Goal: Transaction & Acquisition: Purchase product/service

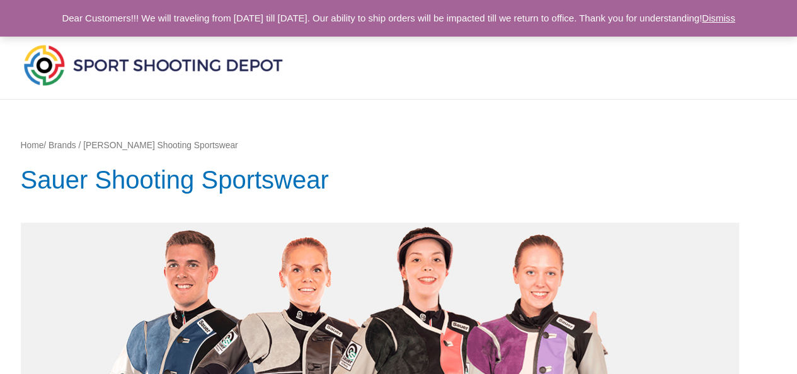
click at [63, 59] on img at bounding box center [153, 65] width 265 height 47
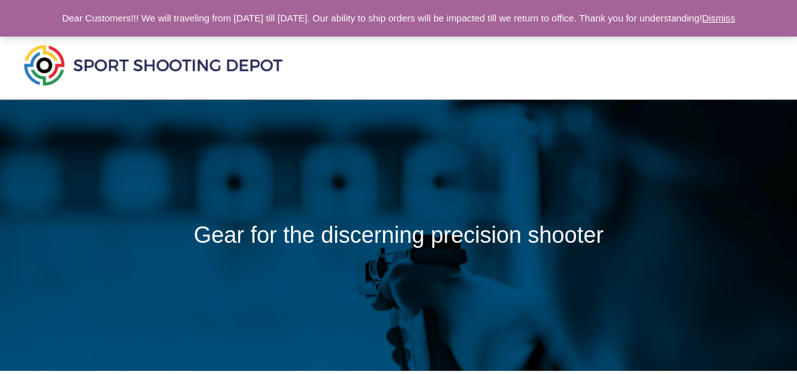
click at [735, 22] on link "Dismiss" at bounding box center [718, 18] width 33 height 11
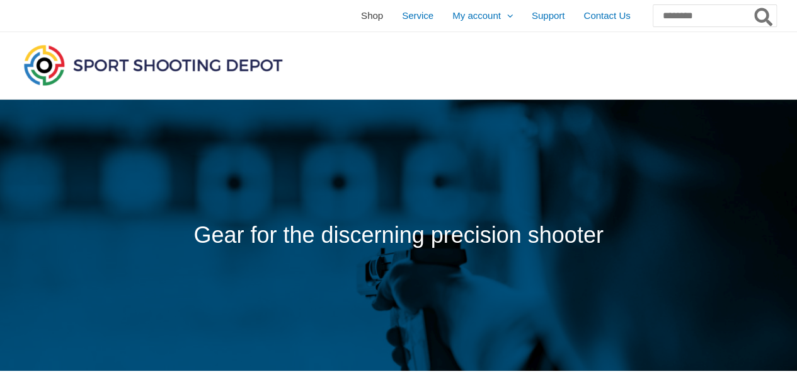
click at [361, 6] on span "Shop" at bounding box center [372, 16] width 22 height 32
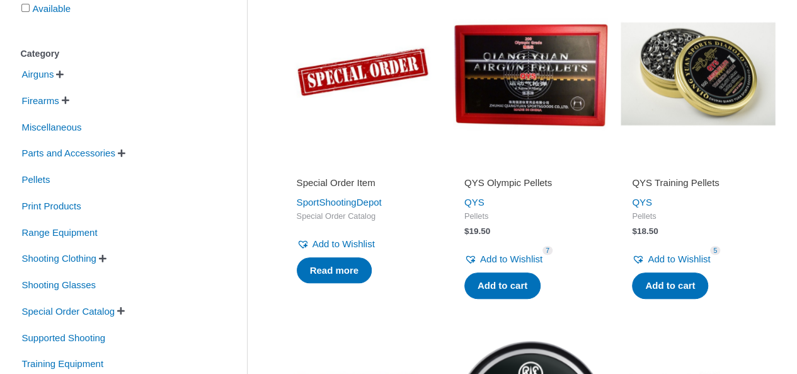
scroll to position [272, 0]
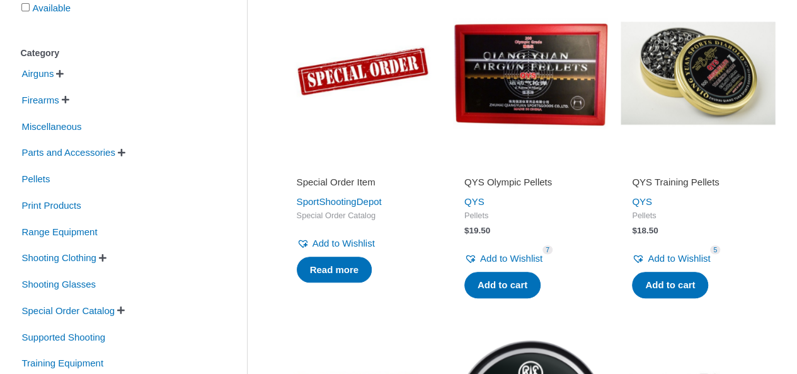
click at [125, 153] on span "" at bounding box center [122, 152] width 8 height 9
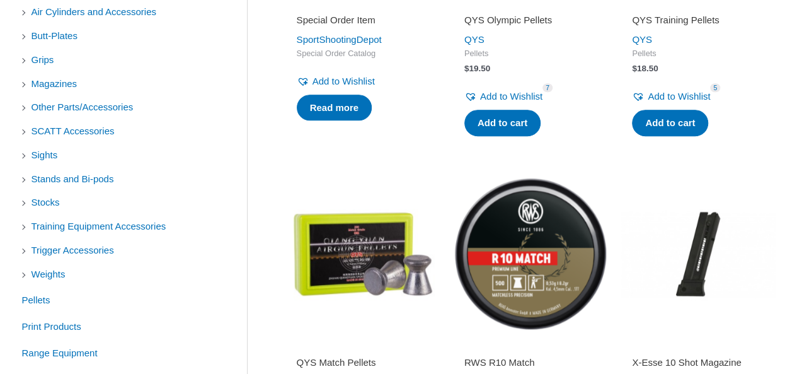
scroll to position [430, 0]
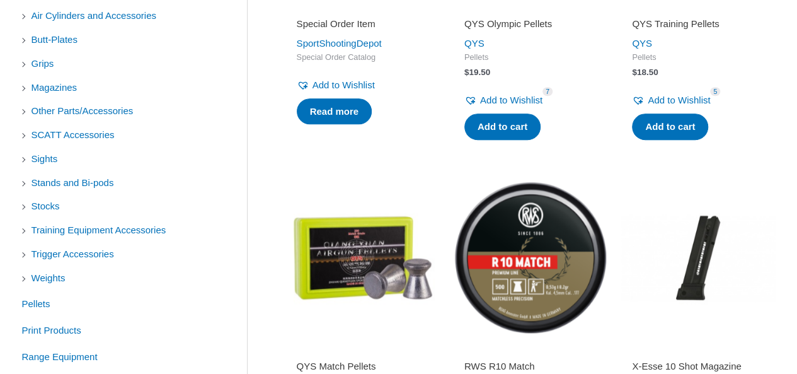
click at [21, 110] on li "Other Parts/Accessories" at bounding box center [115, 110] width 188 height 21
click at [25, 111] on li "Other Parts/Accessories" at bounding box center [115, 110] width 188 height 21
click at [21, 109] on li "Other Parts/Accessories" at bounding box center [115, 110] width 188 height 21
click at [21, 110] on li "Other Parts/Accessories" at bounding box center [115, 110] width 188 height 21
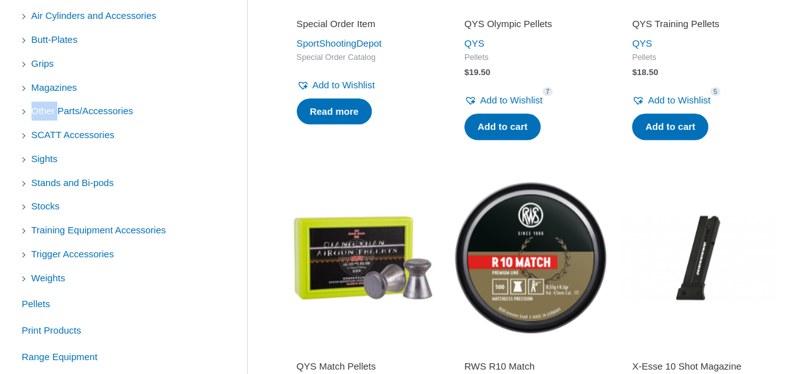
click at [21, 110] on li "Other Parts/Accessories" at bounding box center [115, 110] width 188 height 21
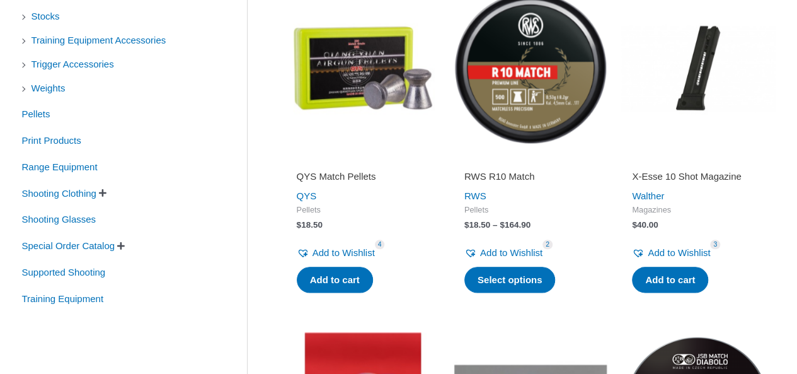
scroll to position [619, 0]
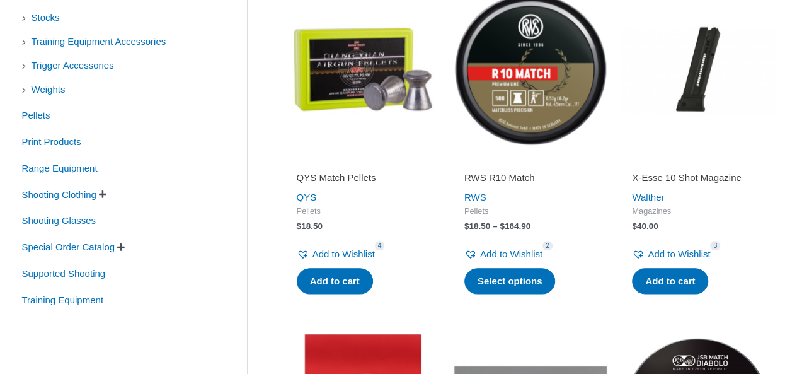
click at [106, 194] on span "" at bounding box center [103, 194] width 8 height 9
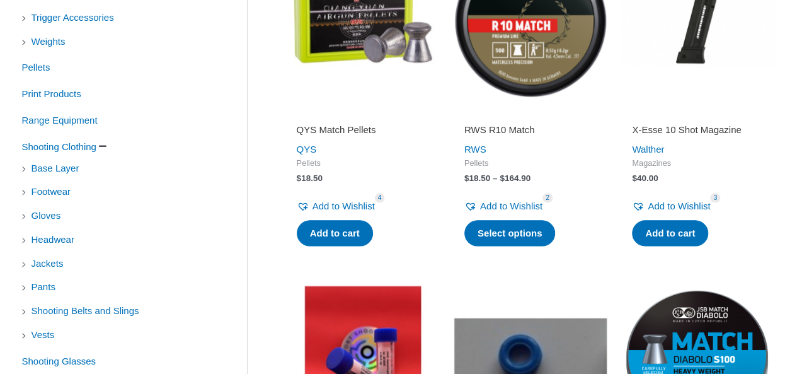
scroll to position [668, 0]
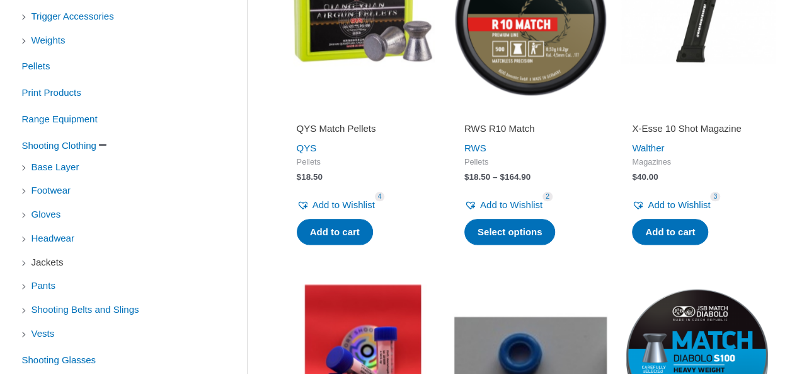
click at [58, 256] on span "Jackets" at bounding box center [47, 261] width 35 height 21
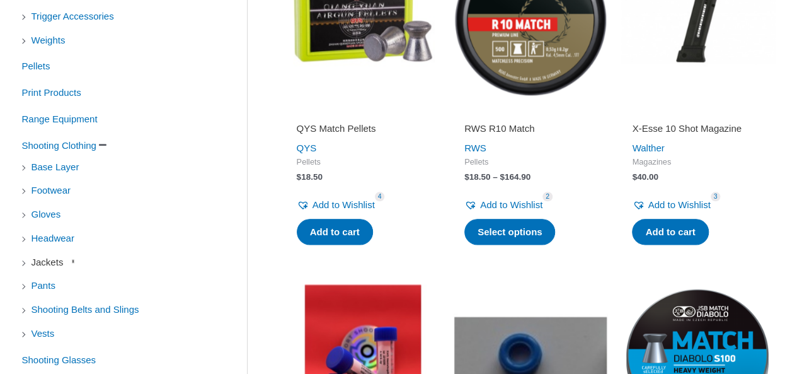
click at [58, 256] on span "Jackets" at bounding box center [47, 261] width 35 height 21
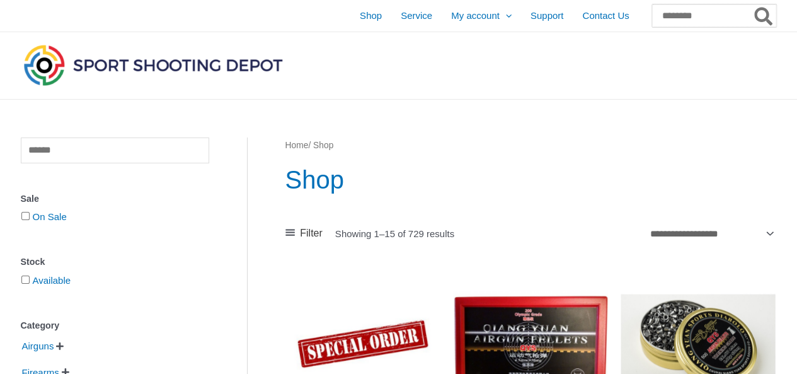
click at [652, 20] on input "Search for:" at bounding box center [714, 15] width 124 height 23
type input "******"
click at [752, 4] on button "Search" at bounding box center [764, 15] width 25 height 23
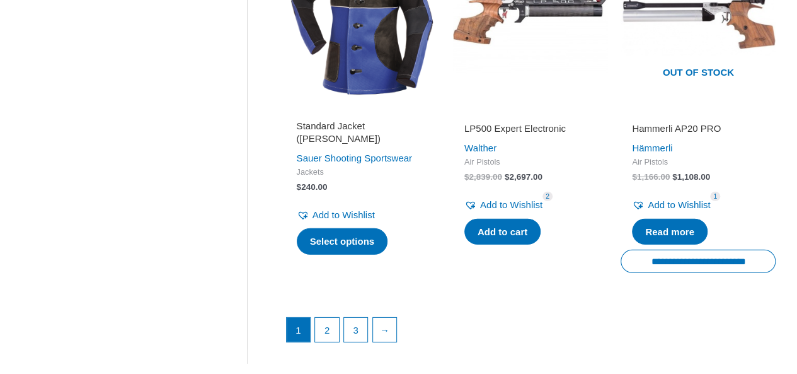
scroll to position [1820, 0]
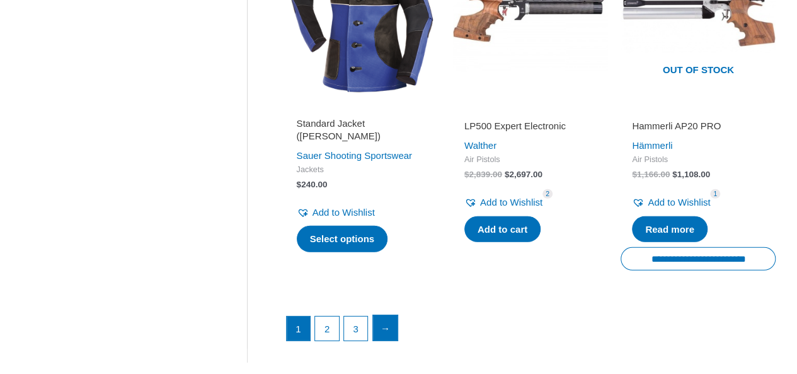
click at [377, 315] on link "→" at bounding box center [385, 327] width 25 height 25
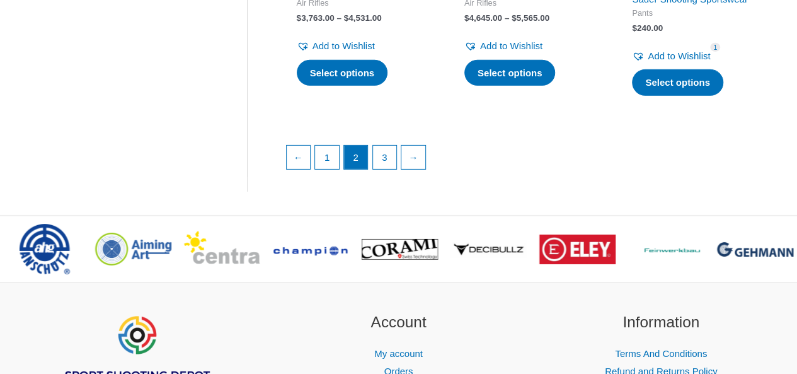
scroll to position [1977, 0]
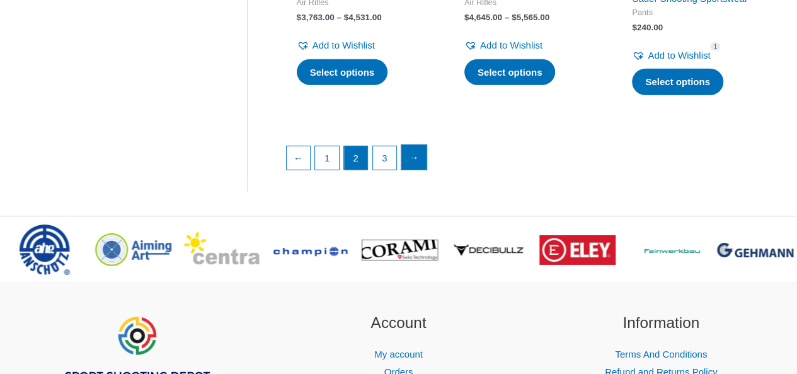
drag, startPoint x: 435, startPoint y: 235, endPoint x: 409, endPoint y: 139, distance: 99.2
click at [409, 145] on link "→" at bounding box center [413, 157] width 25 height 25
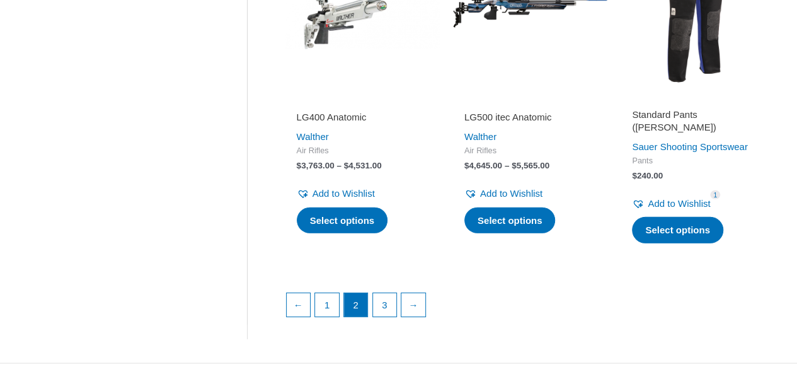
scroll to position [1726, 0]
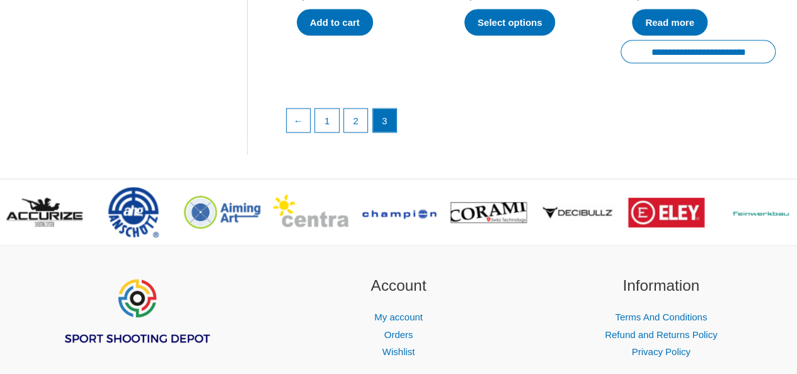
scroll to position [1214, 0]
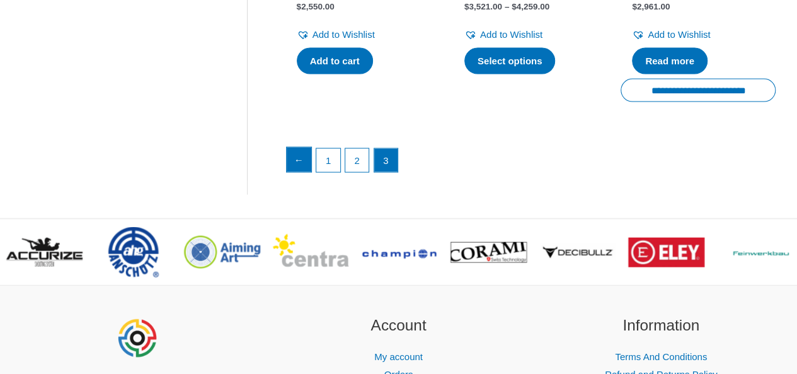
click at [297, 173] on link "←" at bounding box center [299, 159] width 25 height 25
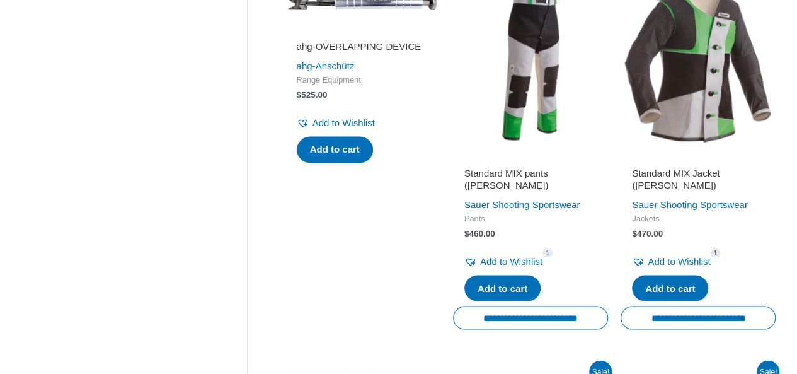
scroll to position [1018, 0]
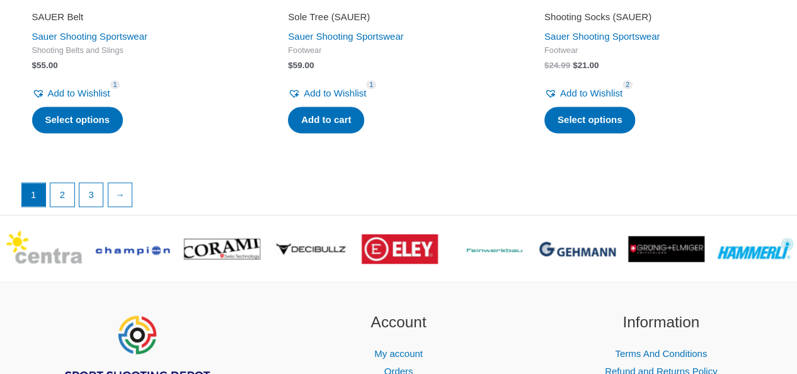
scroll to position [3268, 0]
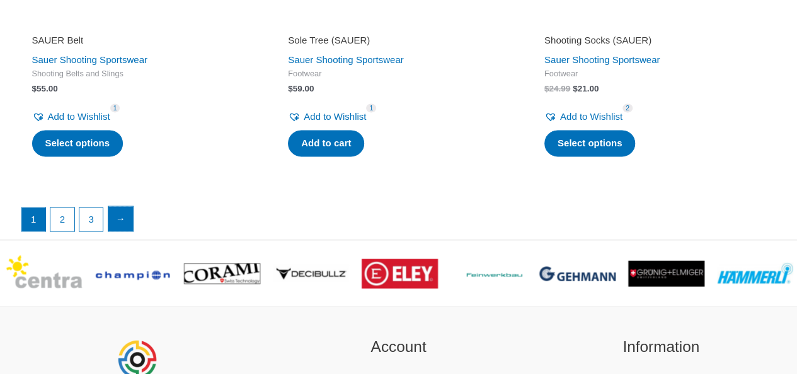
click at [122, 209] on link "→" at bounding box center [120, 218] width 25 height 25
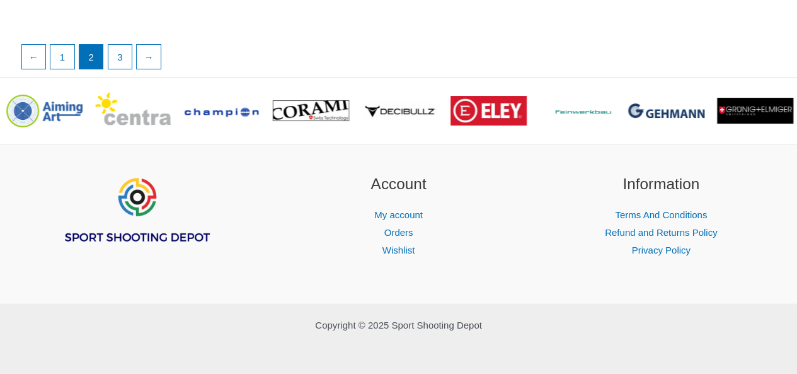
scroll to position [2433, 0]
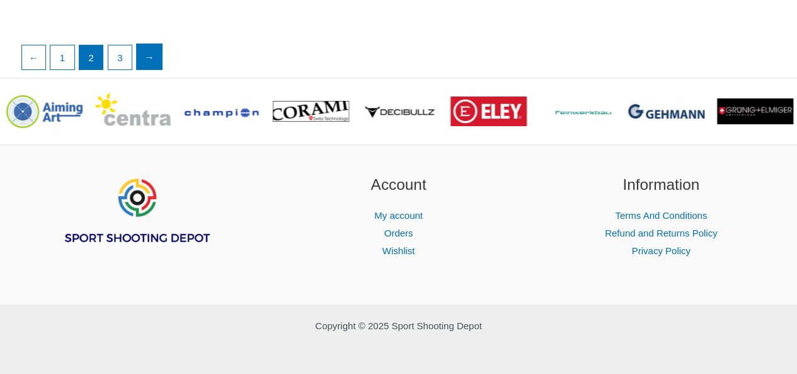
click at [147, 47] on link "→" at bounding box center [149, 56] width 25 height 25
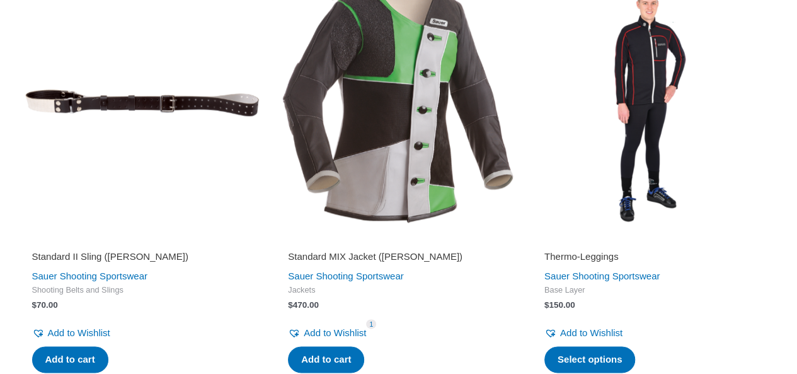
scroll to position [784, 0]
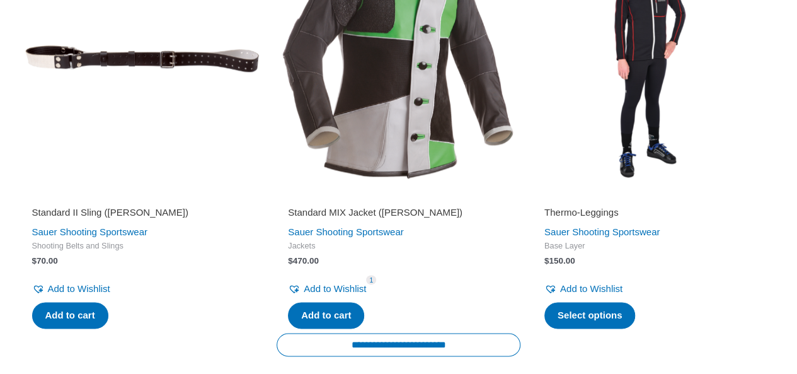
click at [368, 206] on h2 "Standard MIX Jacket (SAUER)" at bounding box center [398, 212] width 221 height 13
